Goal: Task Accomplishment & Management: Manage account settings

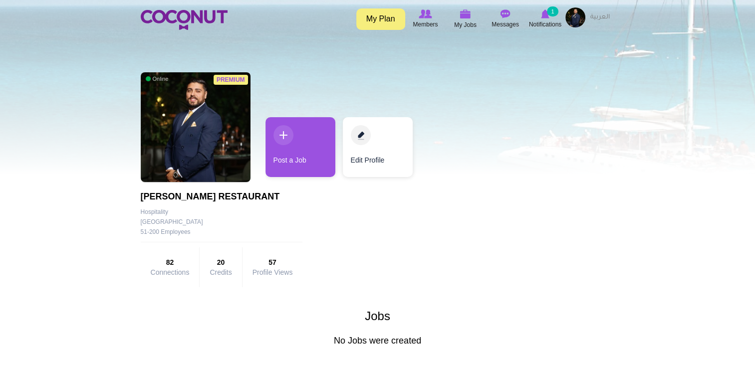
click at [387, 18] on link "My Plan" at bounding box center [380, 18] width 49 height 21
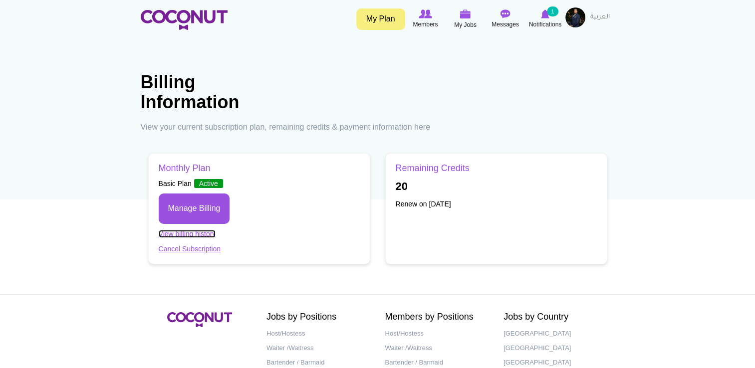
click at [196, 234] on link "View billing history" at bounding box center [187, 234] width 57 height 8
